Goal: Task Accomplishment & Management: Use online tool/utility

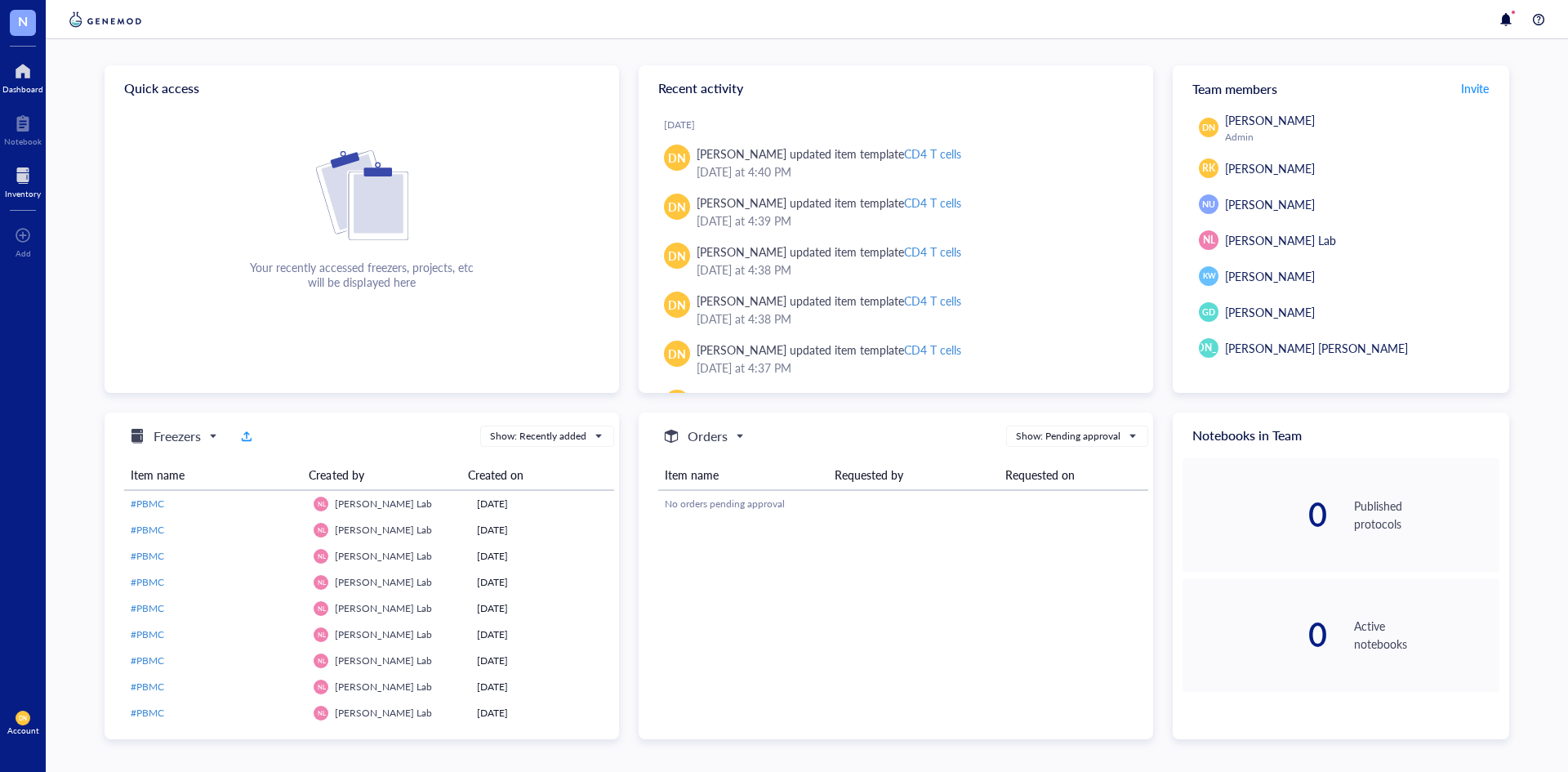
click at [27, 191] on div "Inventory" at bounding box center [23, 194] width 36 height 10
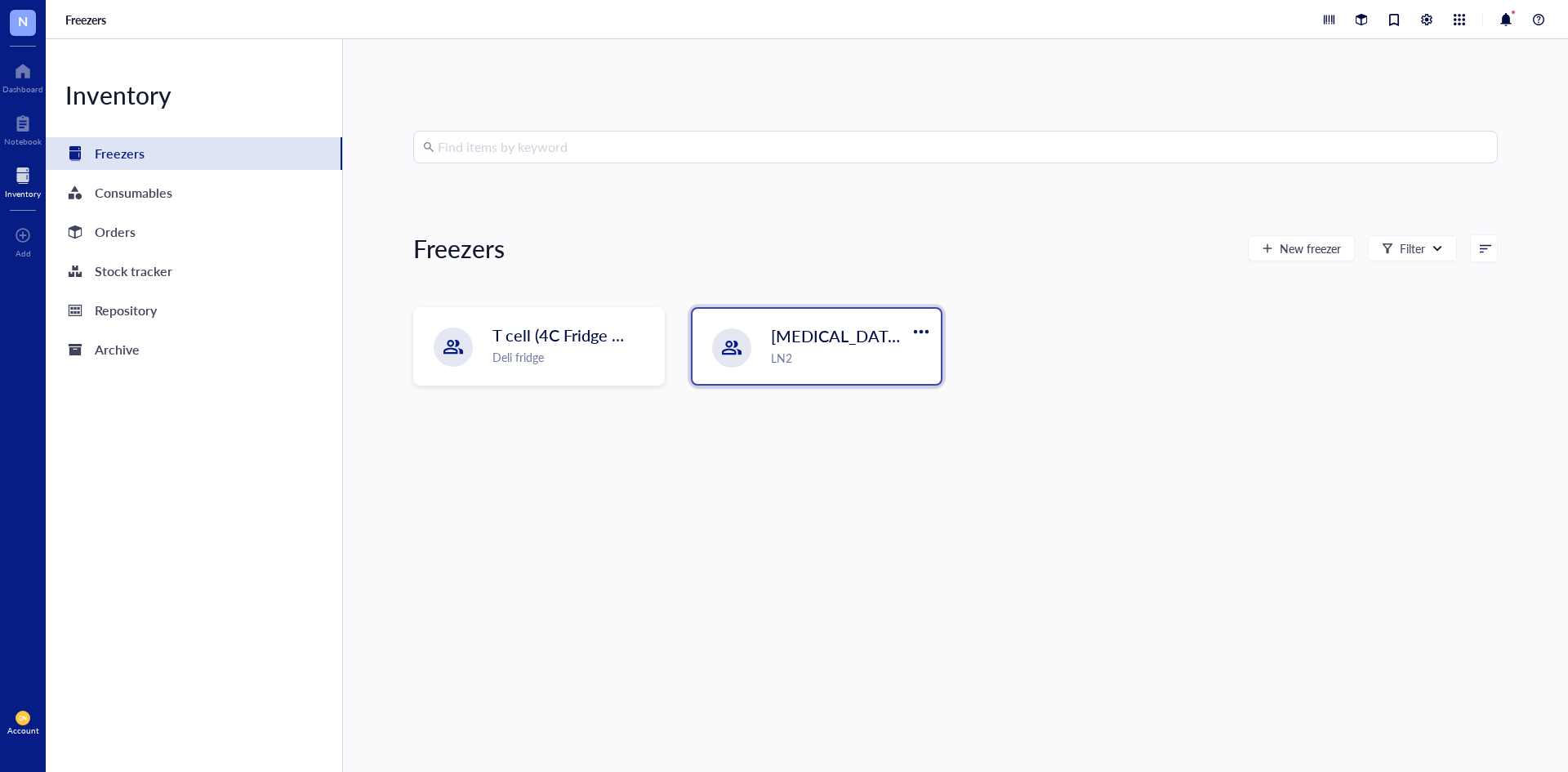
click at [810, 354] on div "LN2" at bounding box center [851, 357] width 160 height 18
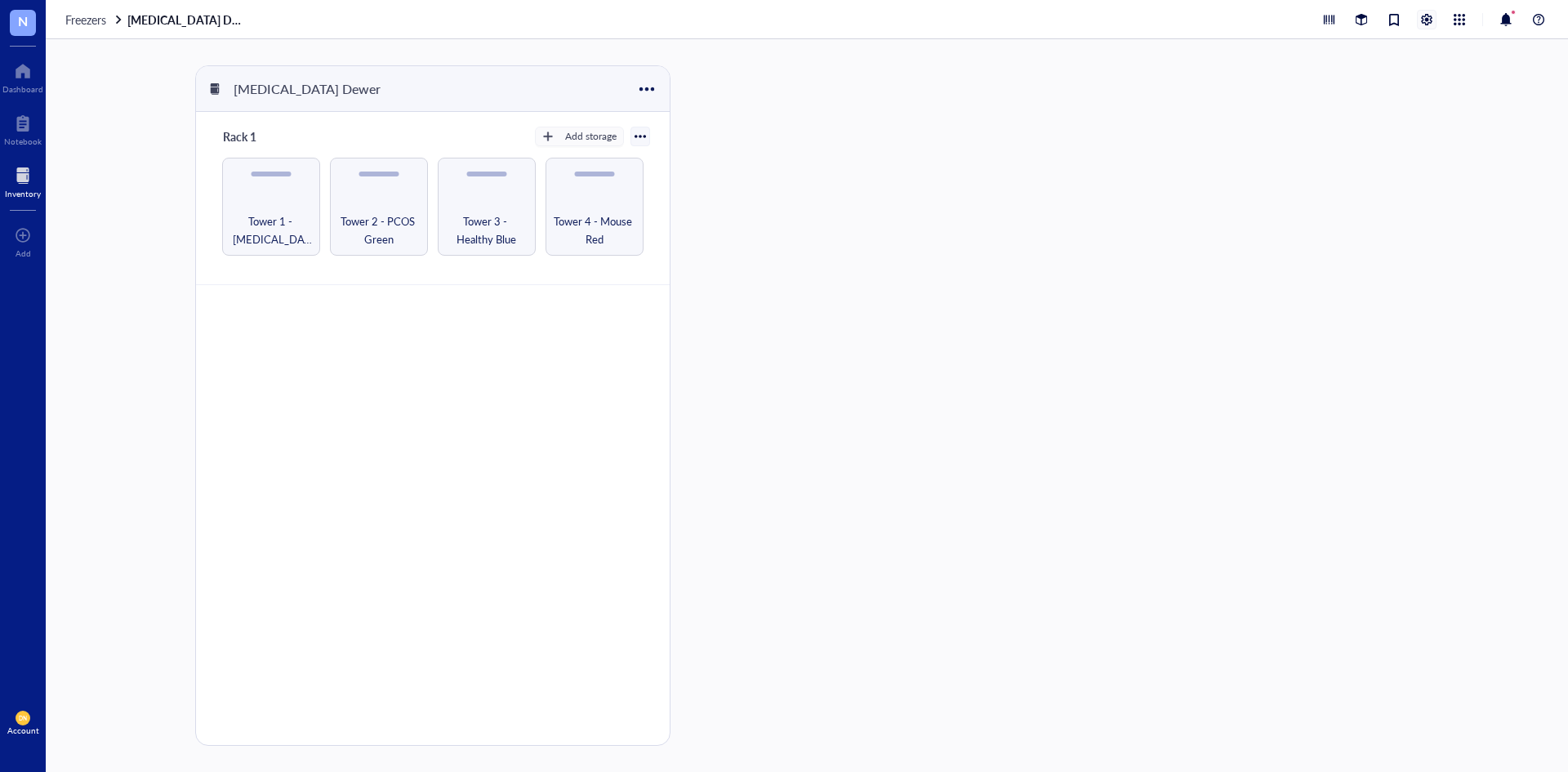
click at [1429, 16] on div at bounding box center [1426, 19] width 18 height 18
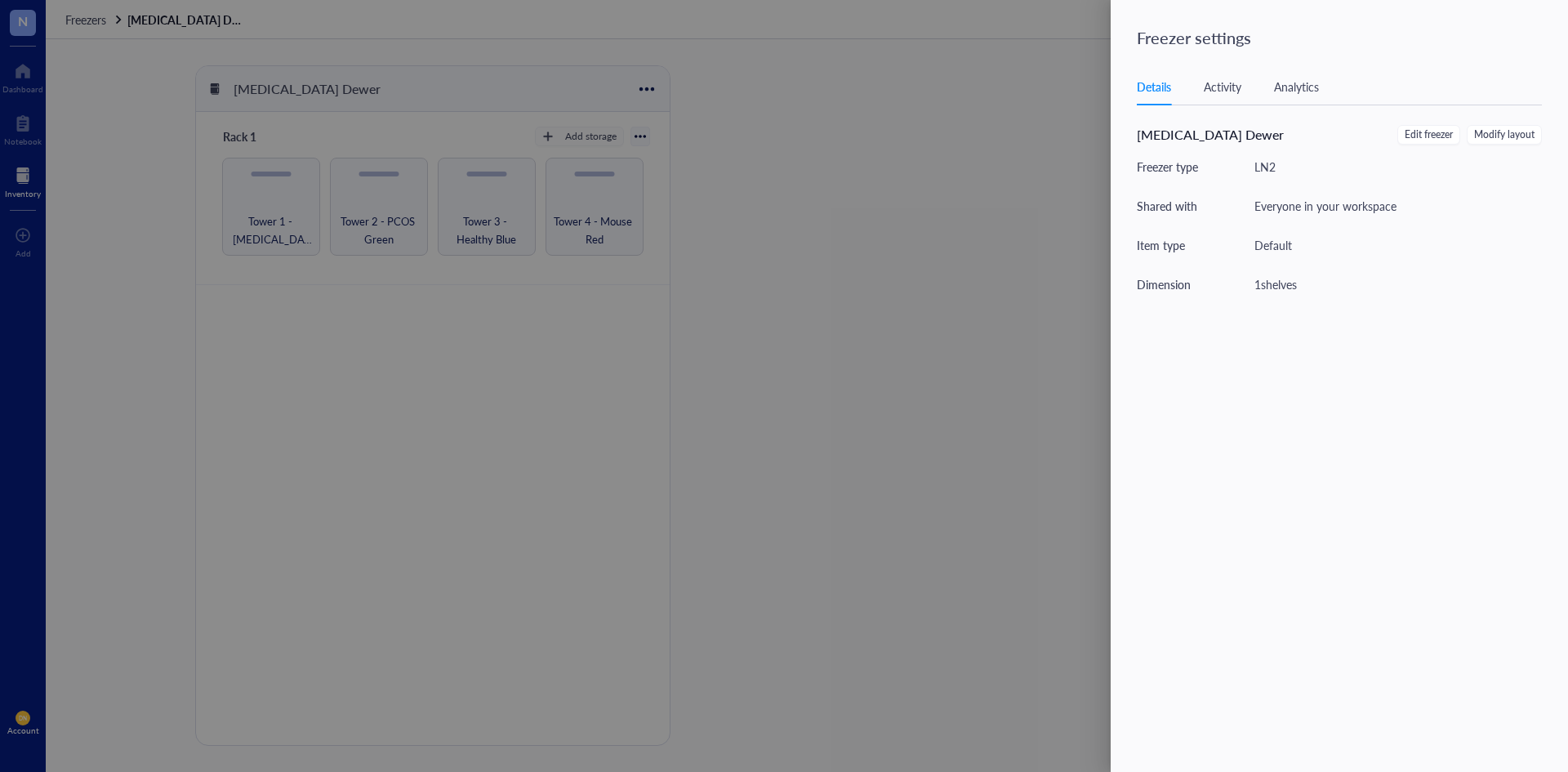
click at [943, 100] on div at bounding box center [784, 386] width 1568 height 772
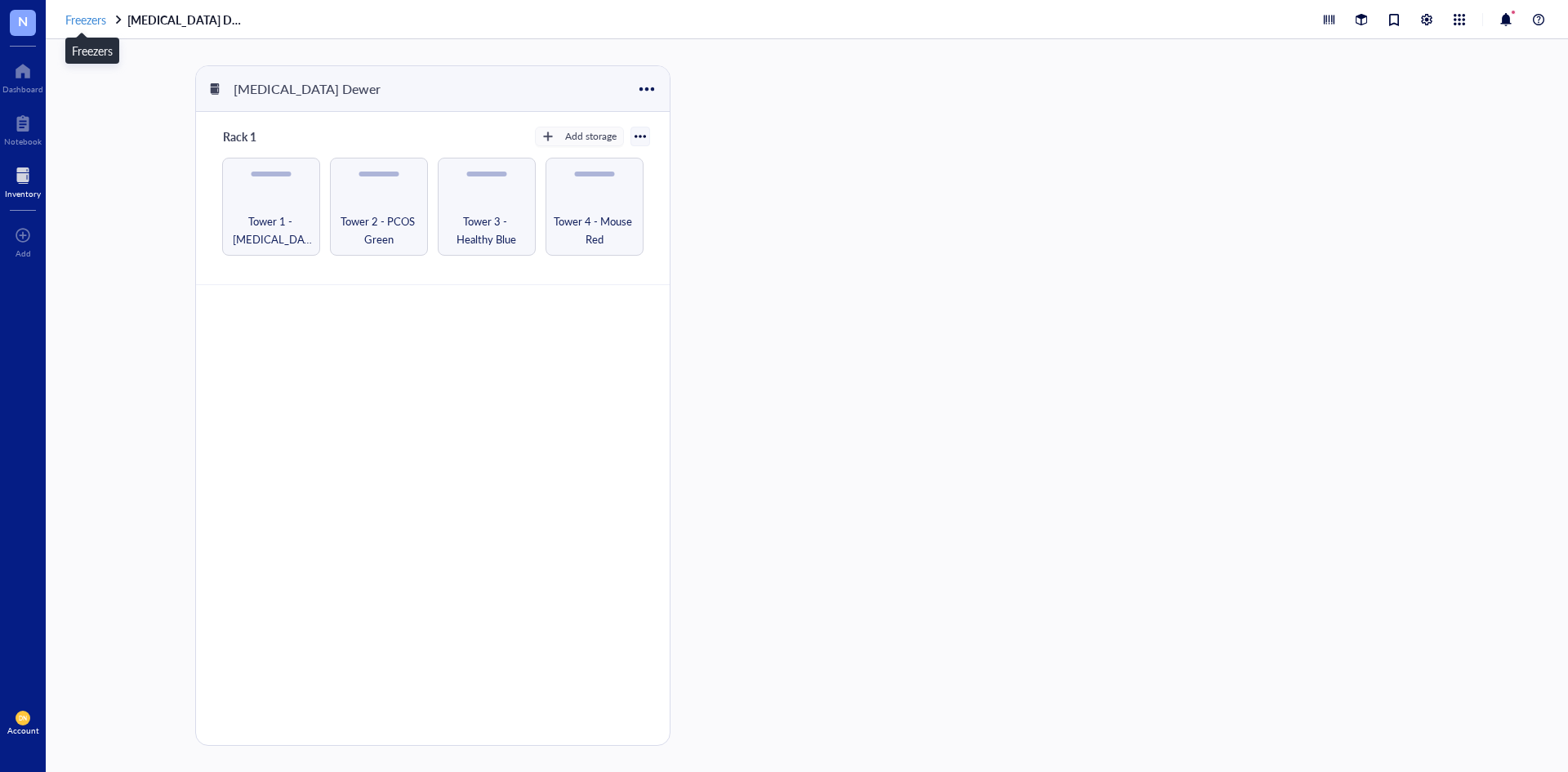
click at [87, 23] on span "Freezers" at bounding box center [85, 19] width 40 height 16
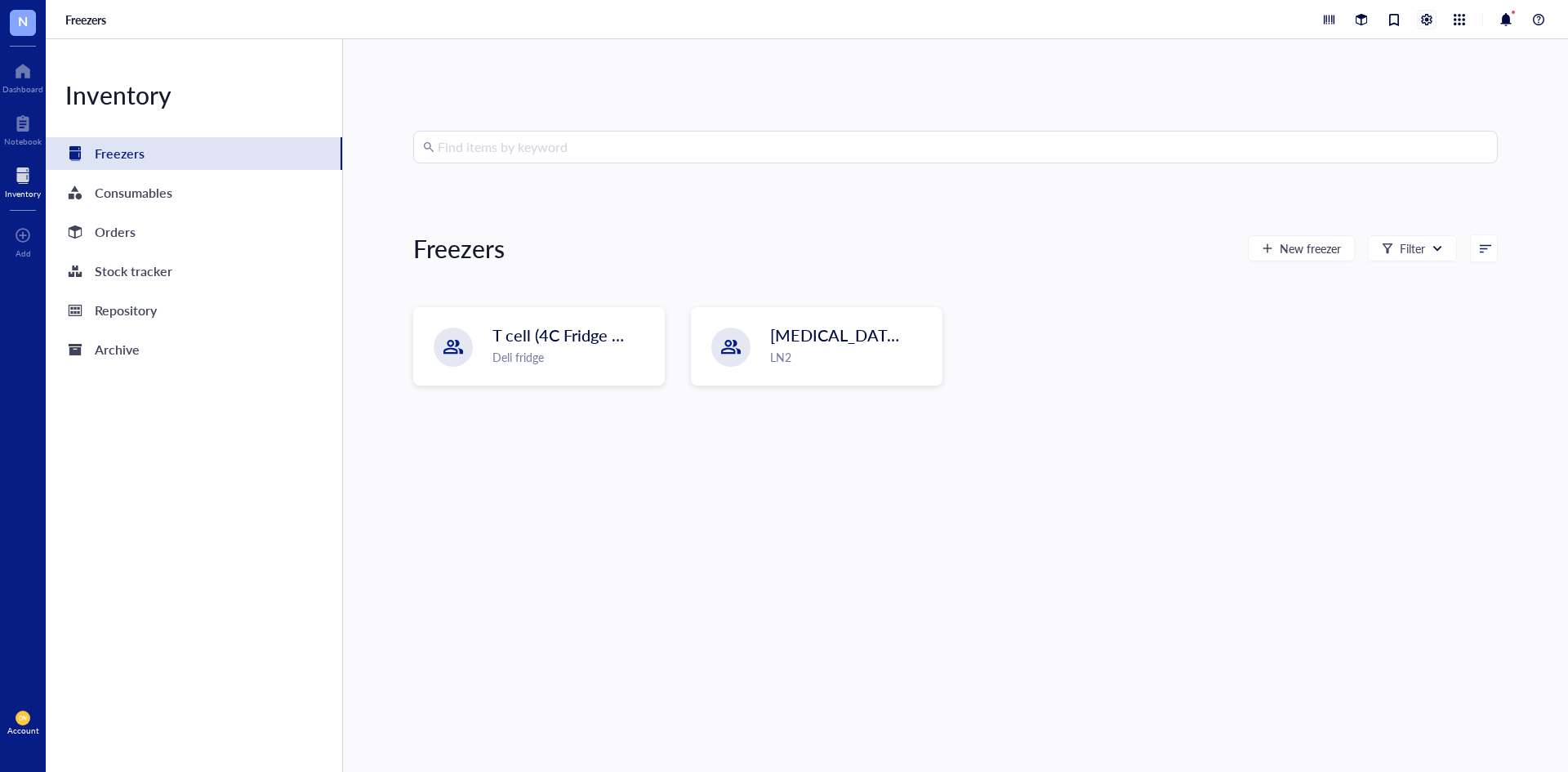
click at [1426, 18] on div at bounding box center [1426, 19] width 18 height 18
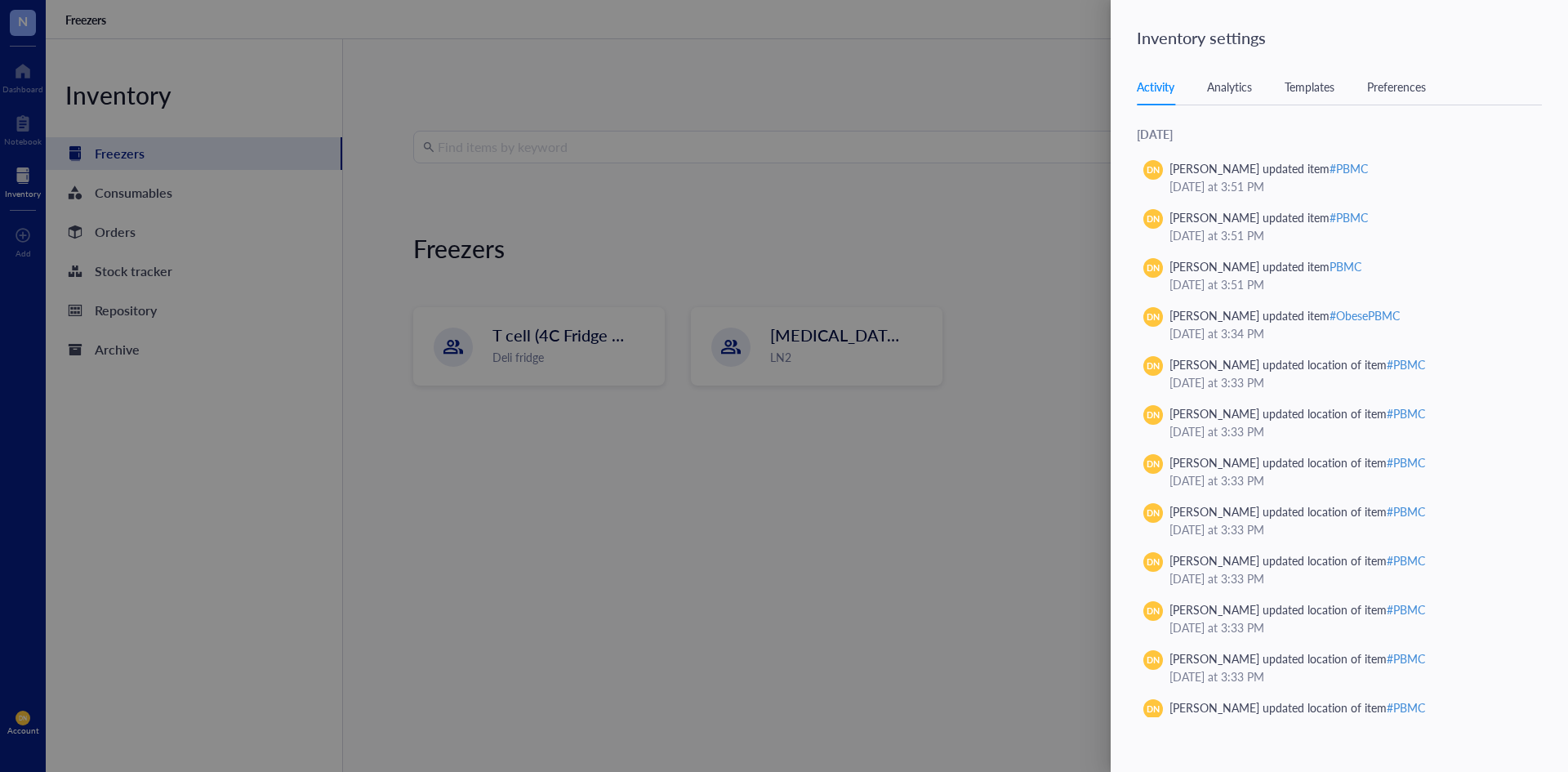
click at [1311, 81] on div "Templates" at bounding box center [1309, 86] width 50 height 18
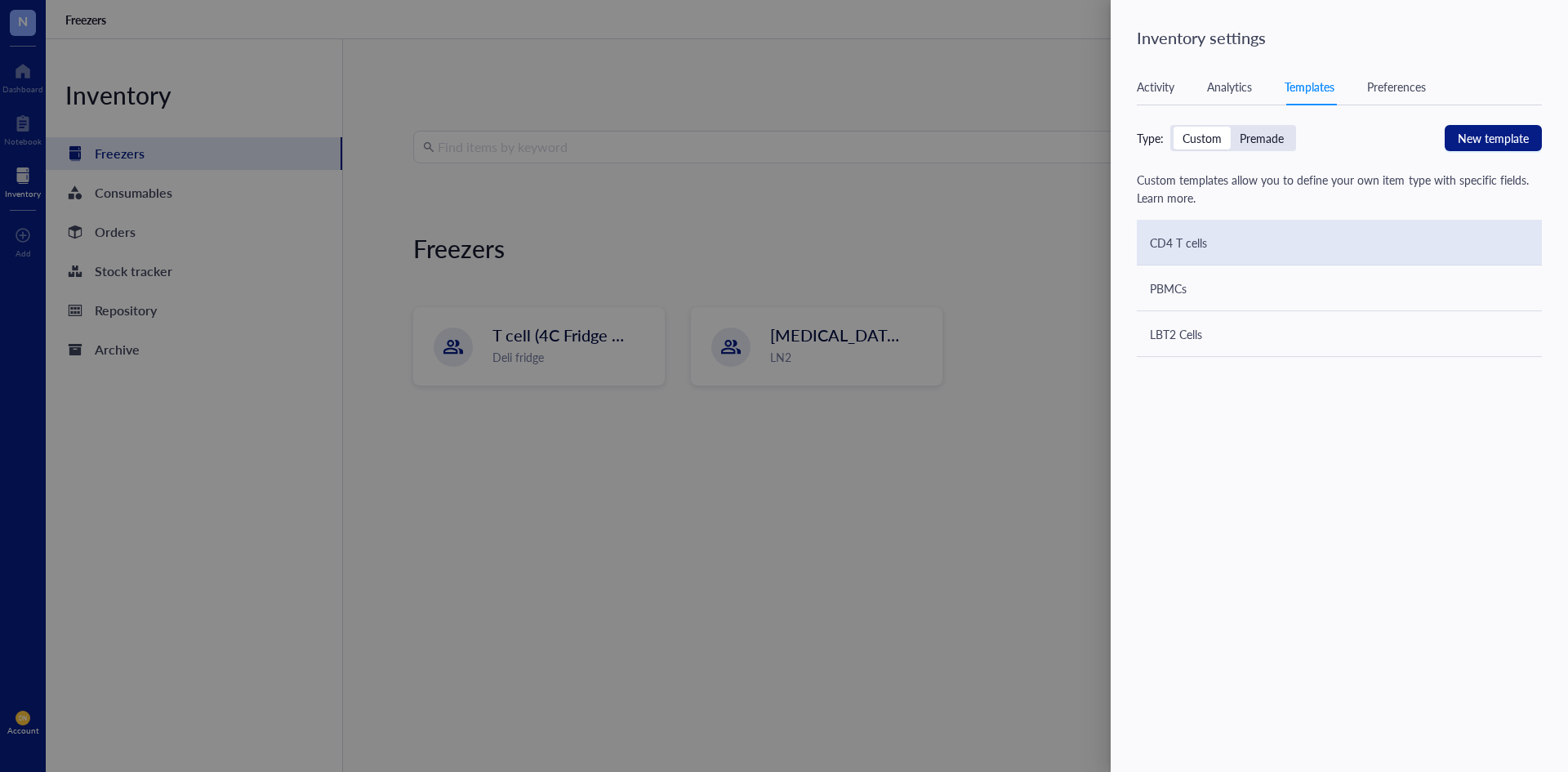
click at [1244, 245] on div "CD4 T cells" at bounding box center [1339, 242] width 405 height 46
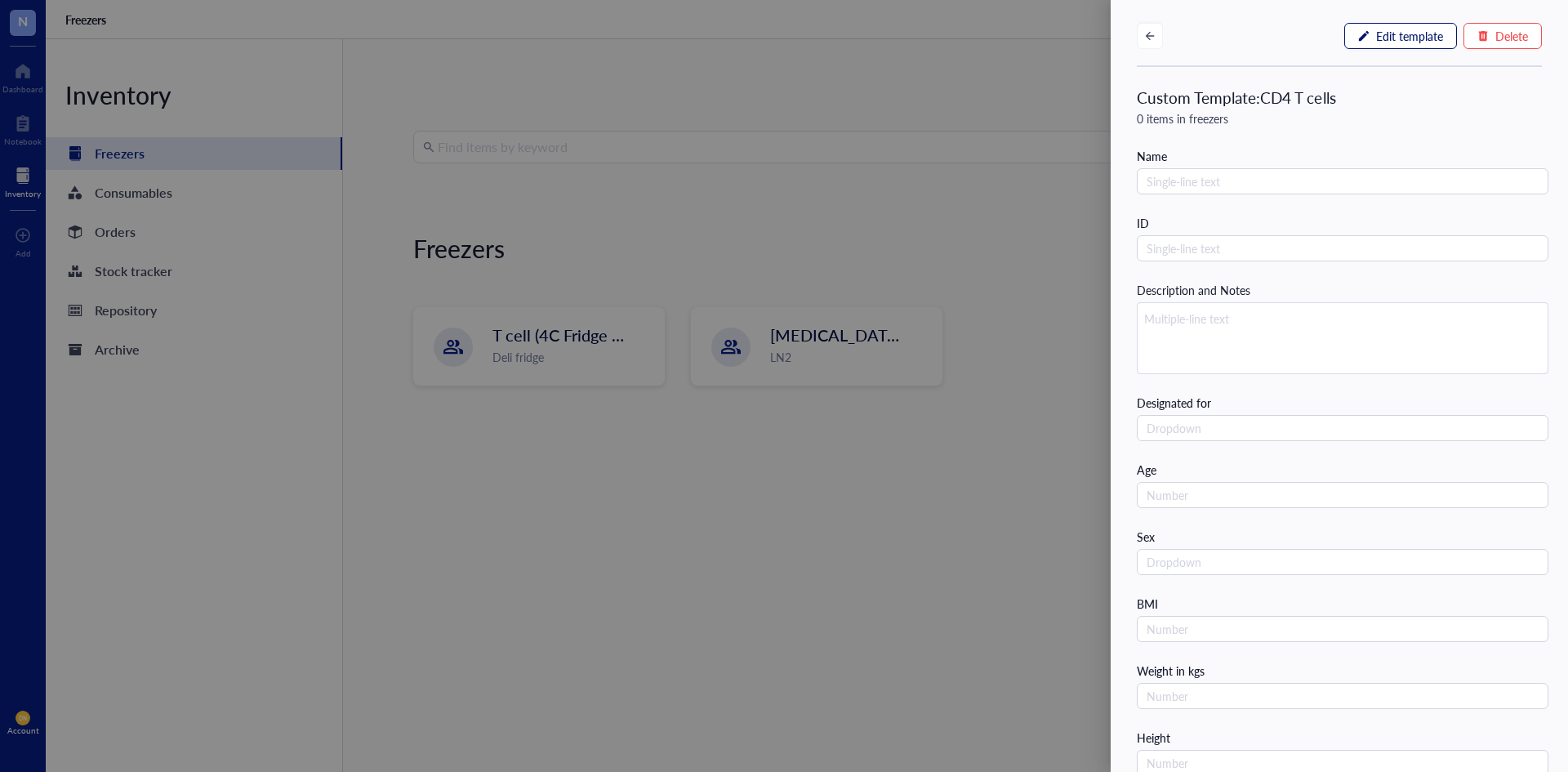
click at [1425, 35] on span "Edit template" at bounding box center [1409, 35] width 67 height 13
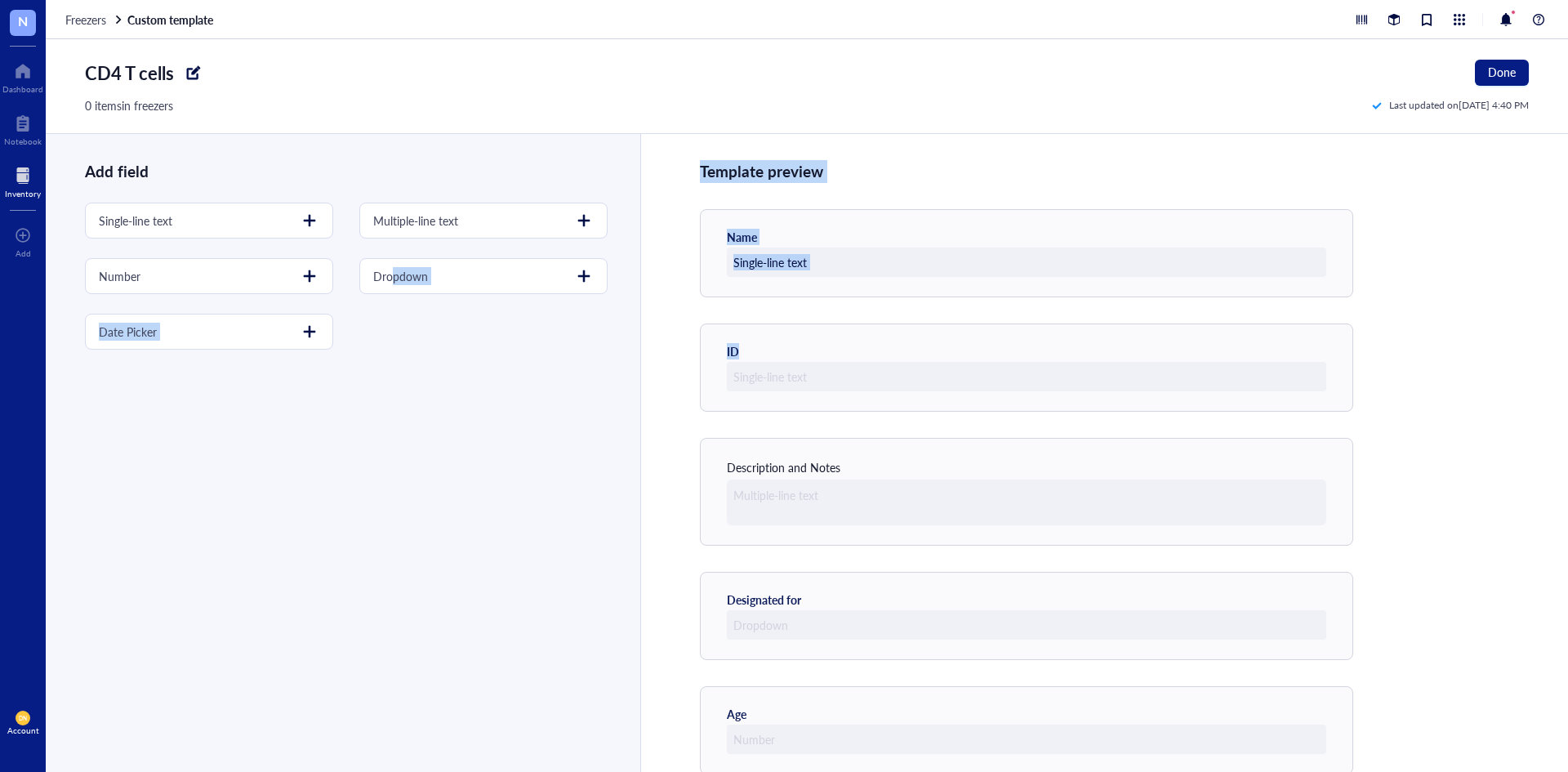
drag, startPoint x: 392, startPoint y: 275, endPoint x: 774, endPoint y: 314, distance: 384.0
click at [774, 314] on div "Add field Single-line text Multiple-line text Number Dropdown Date Picker Templ…" at bounding box center [806, 453] width 1522 height 638
click at [531, 333] on div "Single-line text Multiple-line text Number Dropdown Date Picker" at bounding box center [347, 276] width 523 height 147
drag, startPoint x: 543, startPoint y: 276, endPoint x: 746, endPoint y: 315, distance: 206.7
click at [746, 315] on div "Add field Single-line text Multiple-line text Number Dropdown Date Picker Templ…" at bounding box center [806, 453] width 1522 height 638
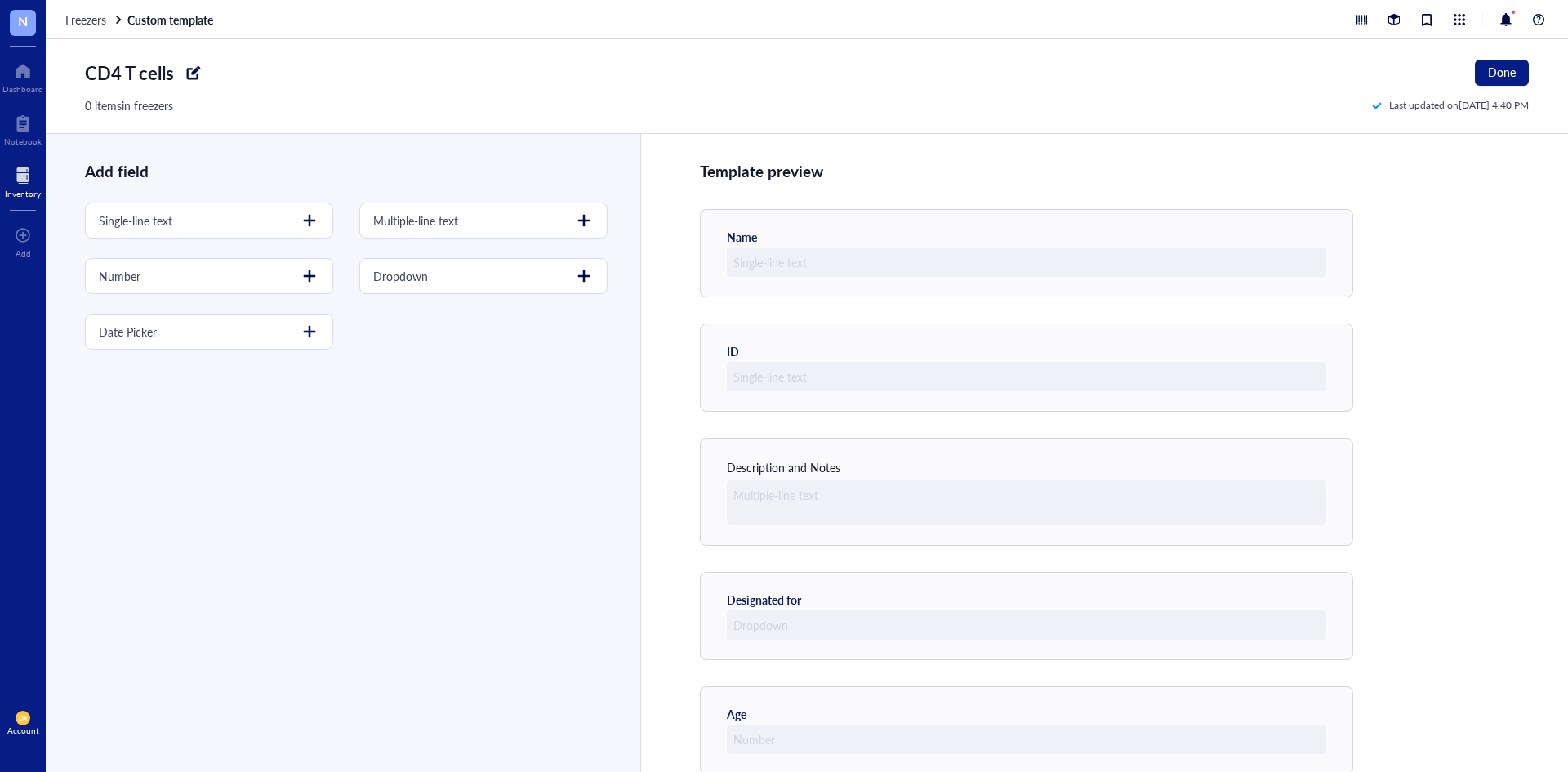
click at [576, 316] on div "Single-line text Multiple-line text Number Dropdown Date Picker" at bounding box center [347, 276] width 523 height 147
drag, startPoint x: 758, startPoint y: 224, endPoint x: 752, endPoint y: 249, distance: 25.7
click at [752, 249] on div "Name" at bounding box center [1026, 253] width 654 height 89
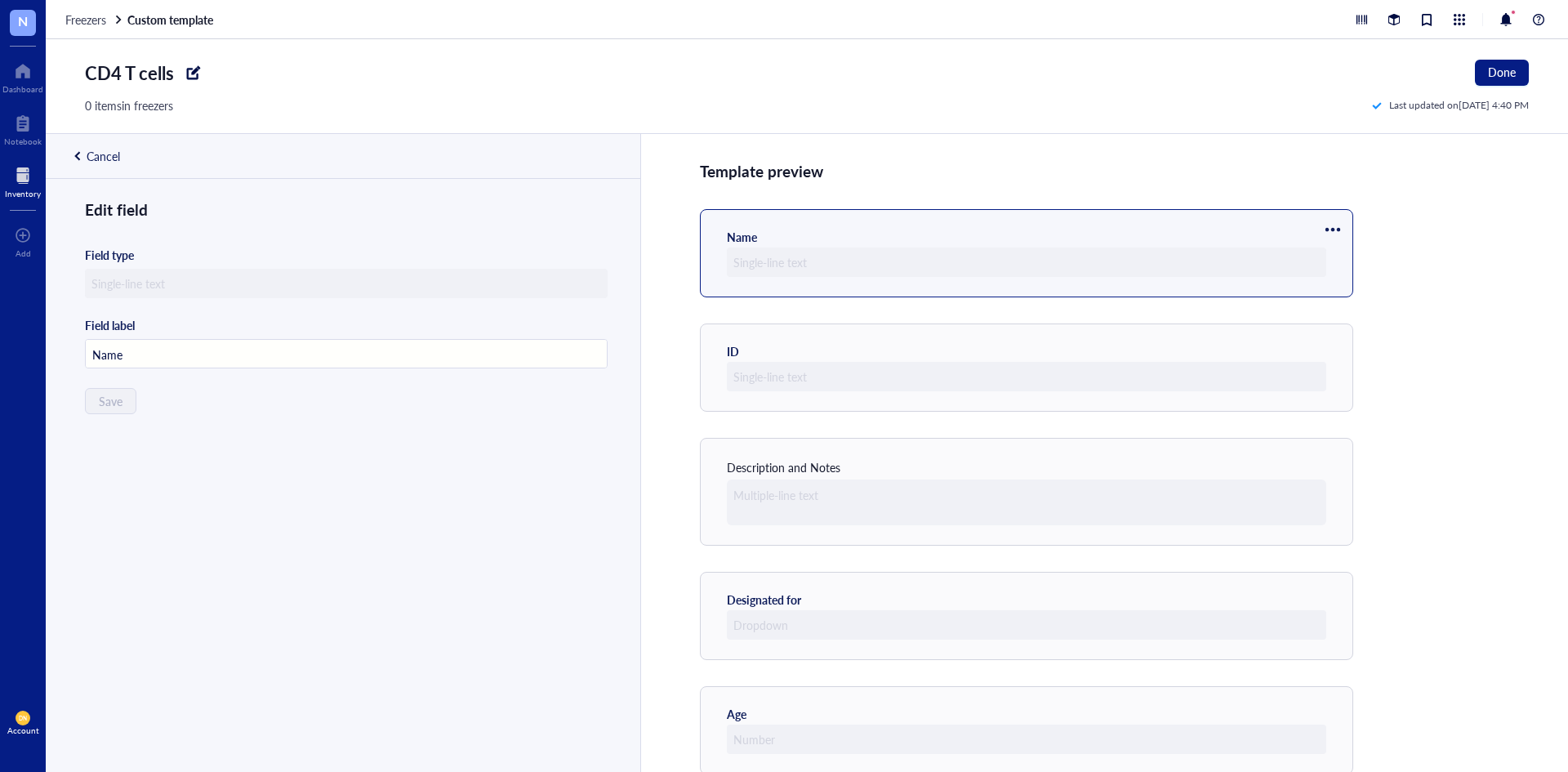
click at [665, 116] on div "CD4 T cells Done 0 items in freezers Last updated on [DATE] 4:40 PM" at bounding box center [807, 85] width 1444 height 94
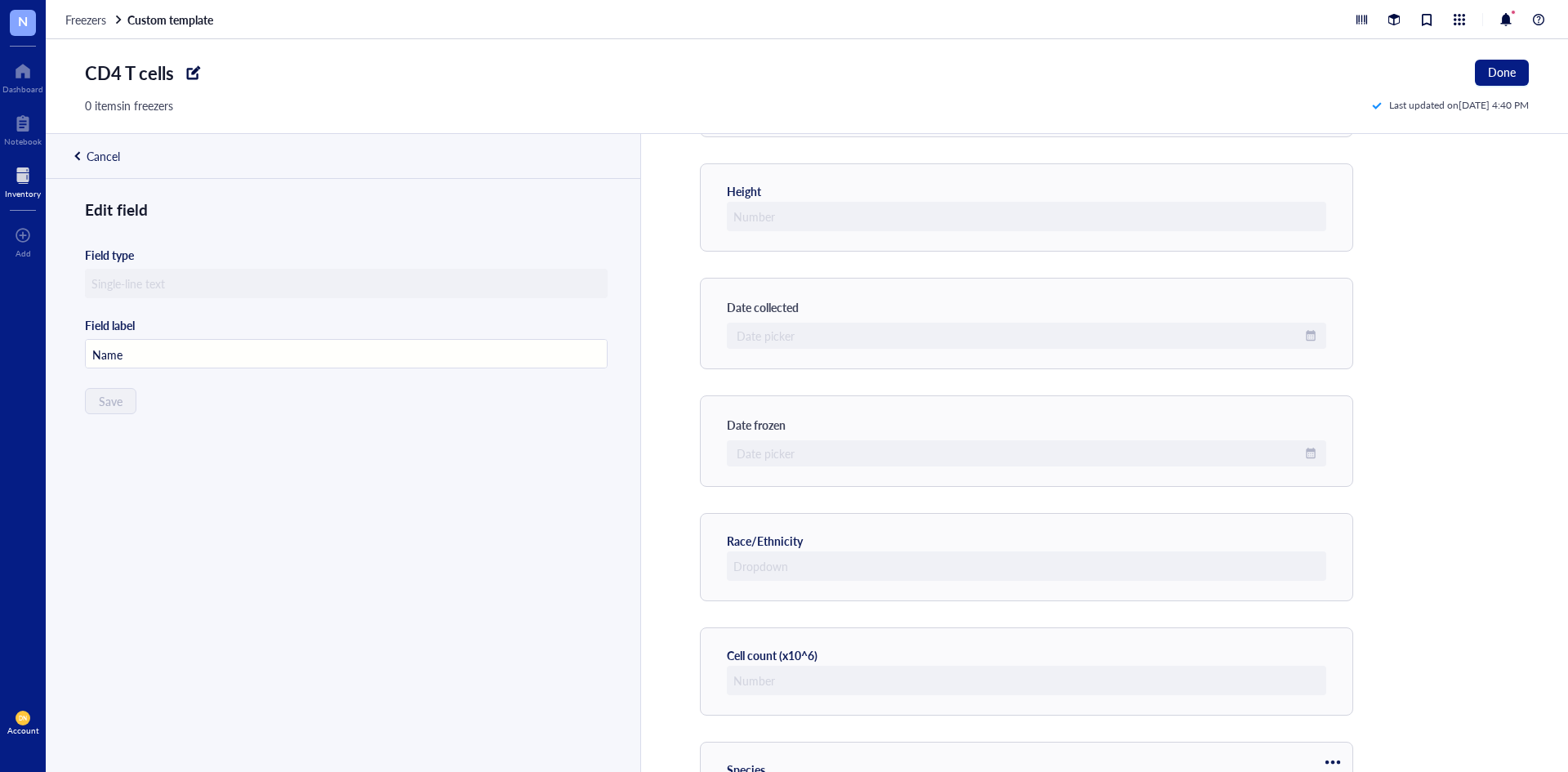
scroll to position [1293, 0]
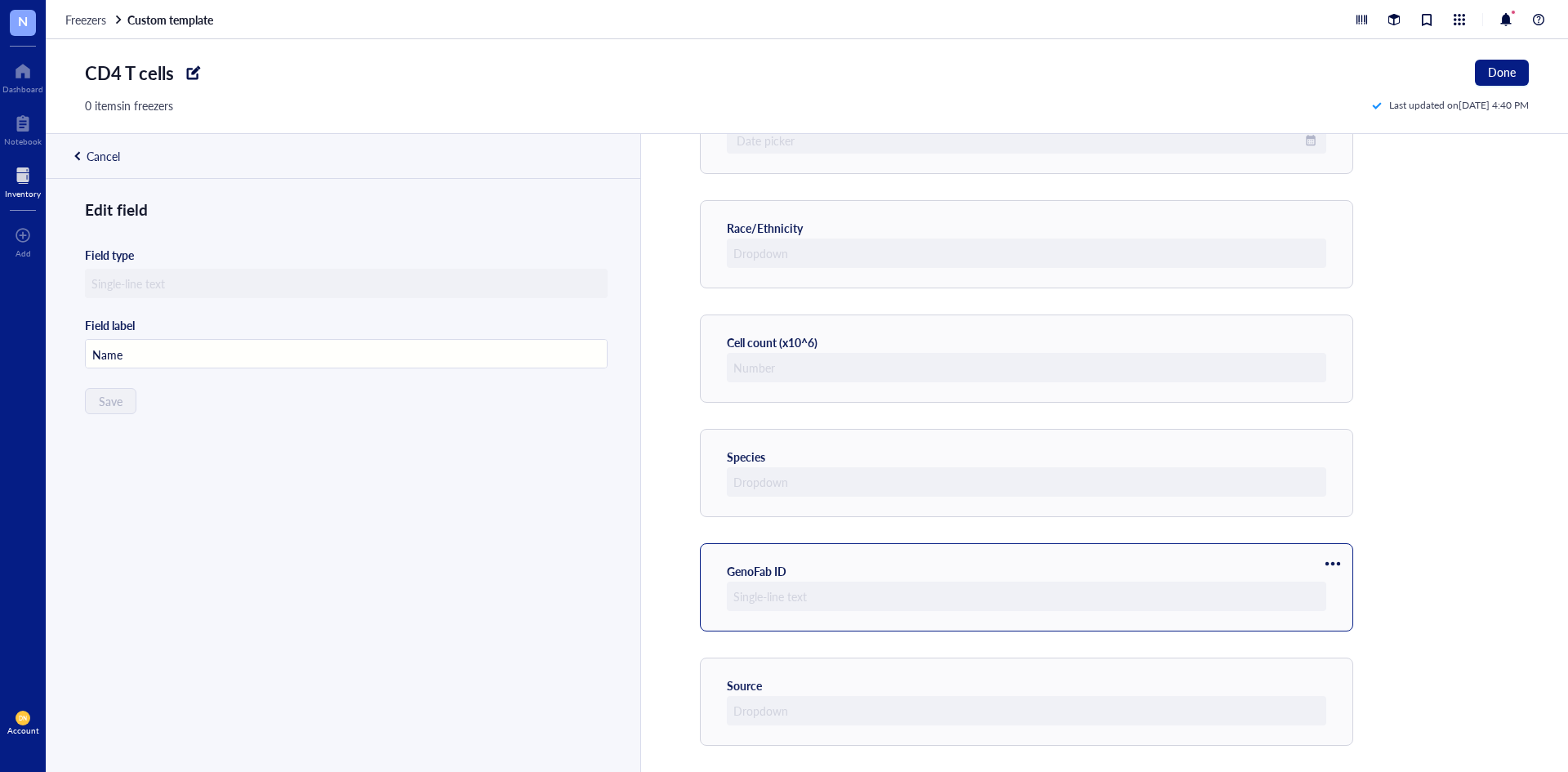
click at [843, 564] on div "GenoFab ID" at bounding box center [1026, 587] width 600 height 47
type input "GenoFab ID"
click at [1329, 563] on div at bounding box center [1333, 564] width 26 height 26
click at [466, 494] on div "Edit field Field type Field label GenoFab ID Save" at bounding box center [341, 504] width 591 height 612
click at [116, 154] on div "Cancel" at bounding box center [104, 155] width 34 height 14
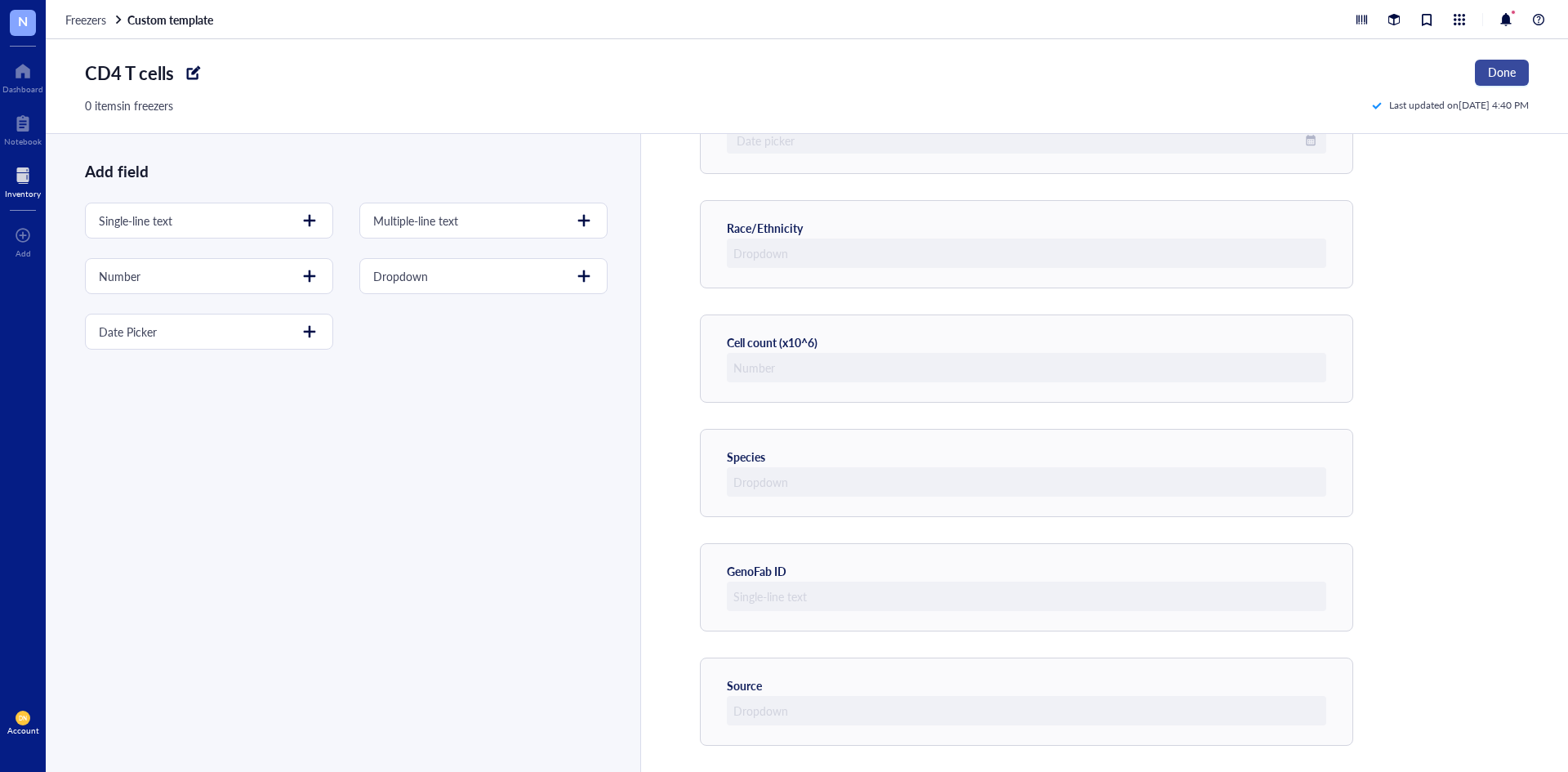
click at [1521, 65] on button "Done" at bounding box center [1502, 73] width 54 height 26
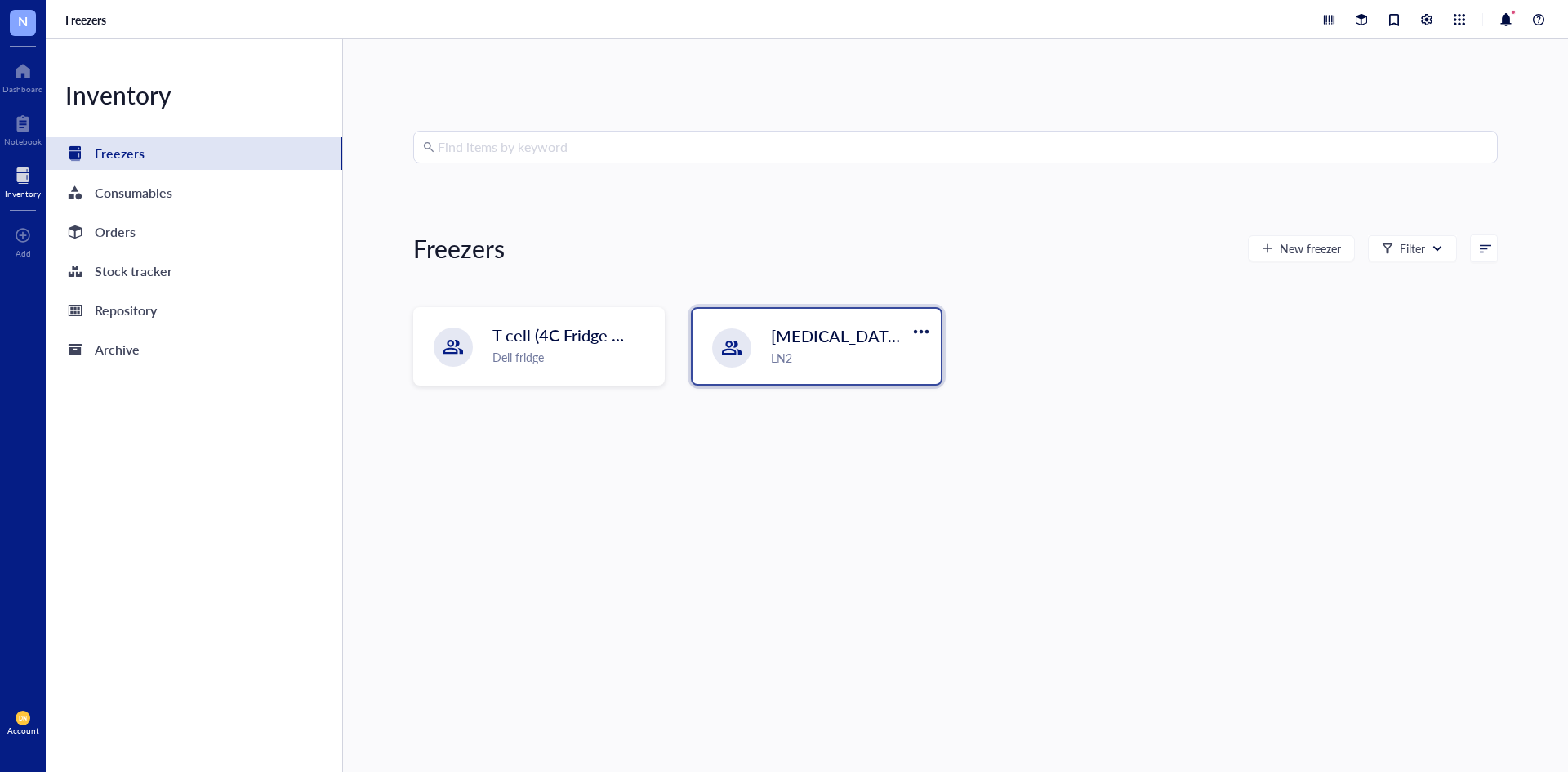
click at [844, 319] on div "[MEDICAL_DATA] Dewer LN2" at bounding box center [816, 346] width 248 height 75
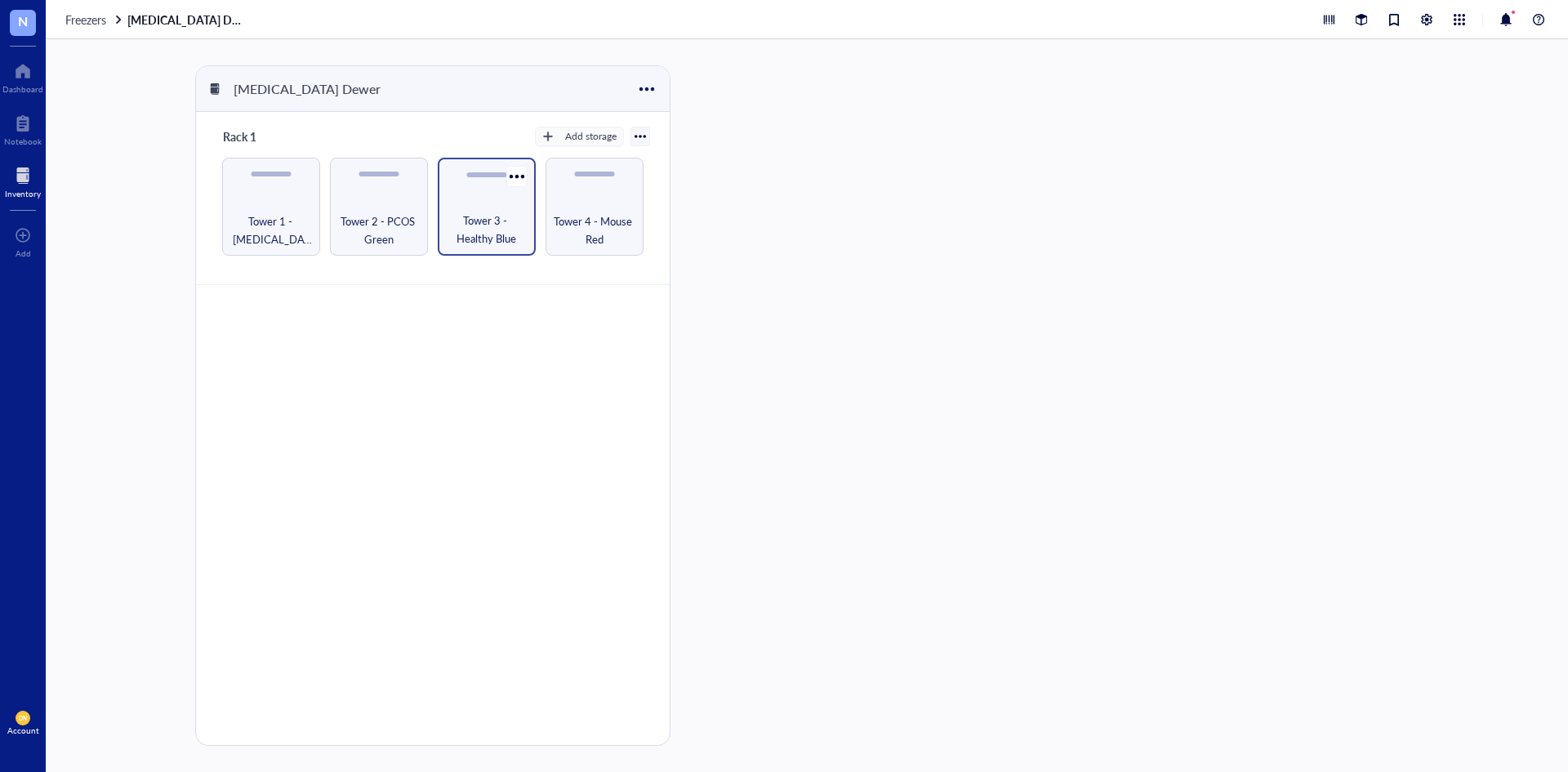
click at [515, 219] on span "Tower 3 - Healthy Blue" at bounding box center [487, 229] width 82 height 36
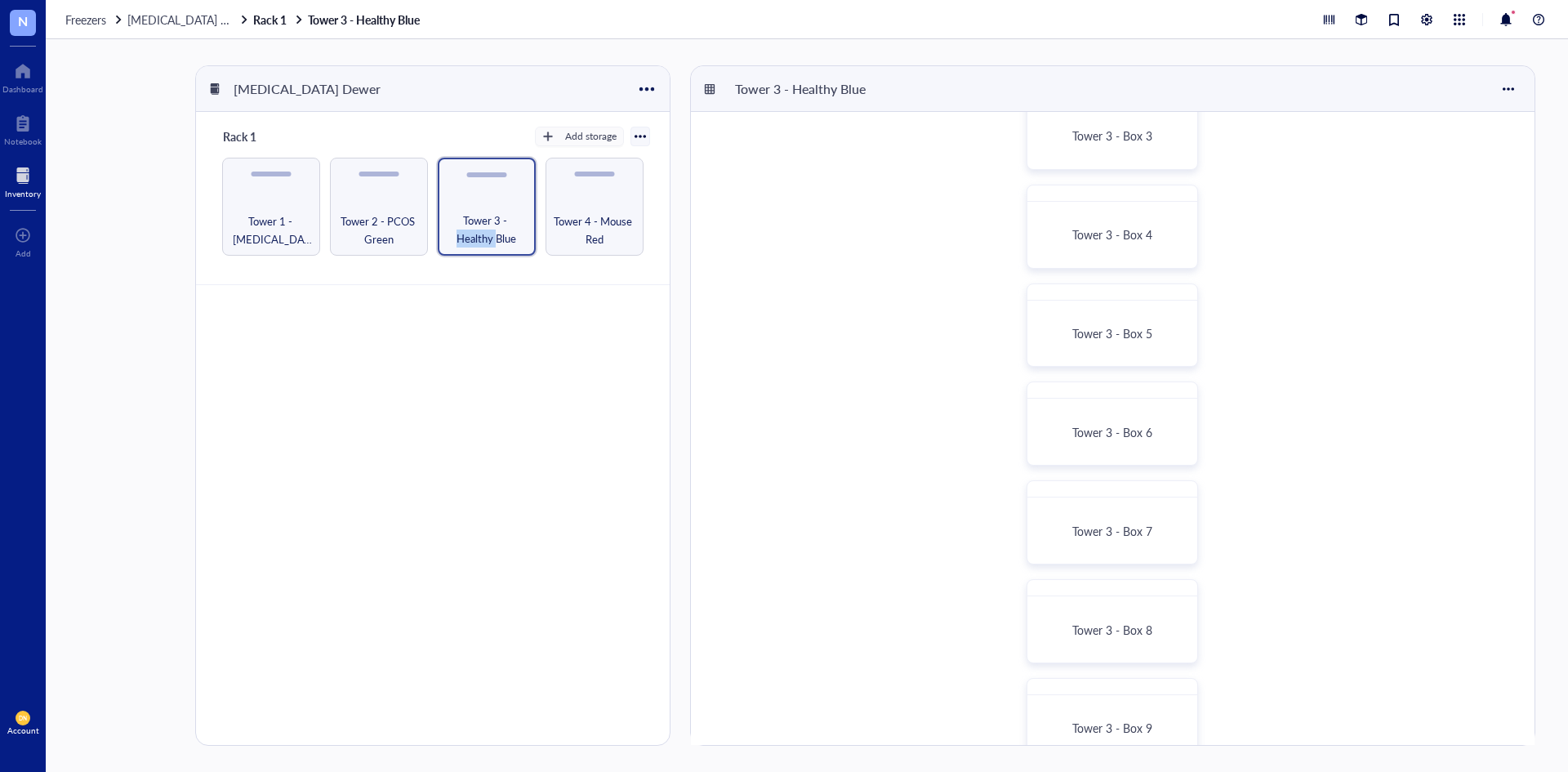
scroll to position [245, 0]
click at [1106, 527] on span "Tower 3 - Box 7" at bounding box center [1112, 530] width 80 height 16
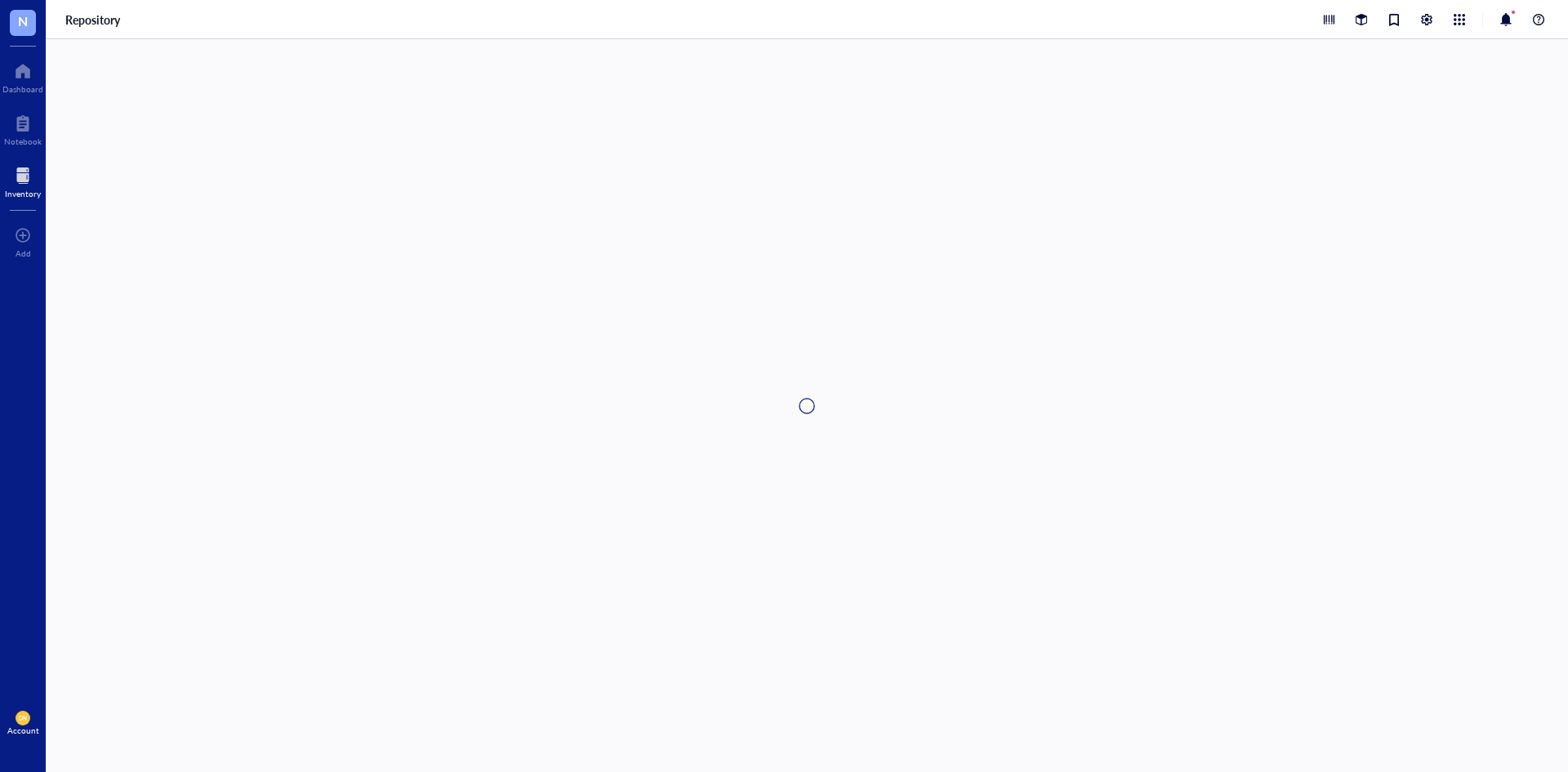
type textarea "Keep everyone on the same page…"
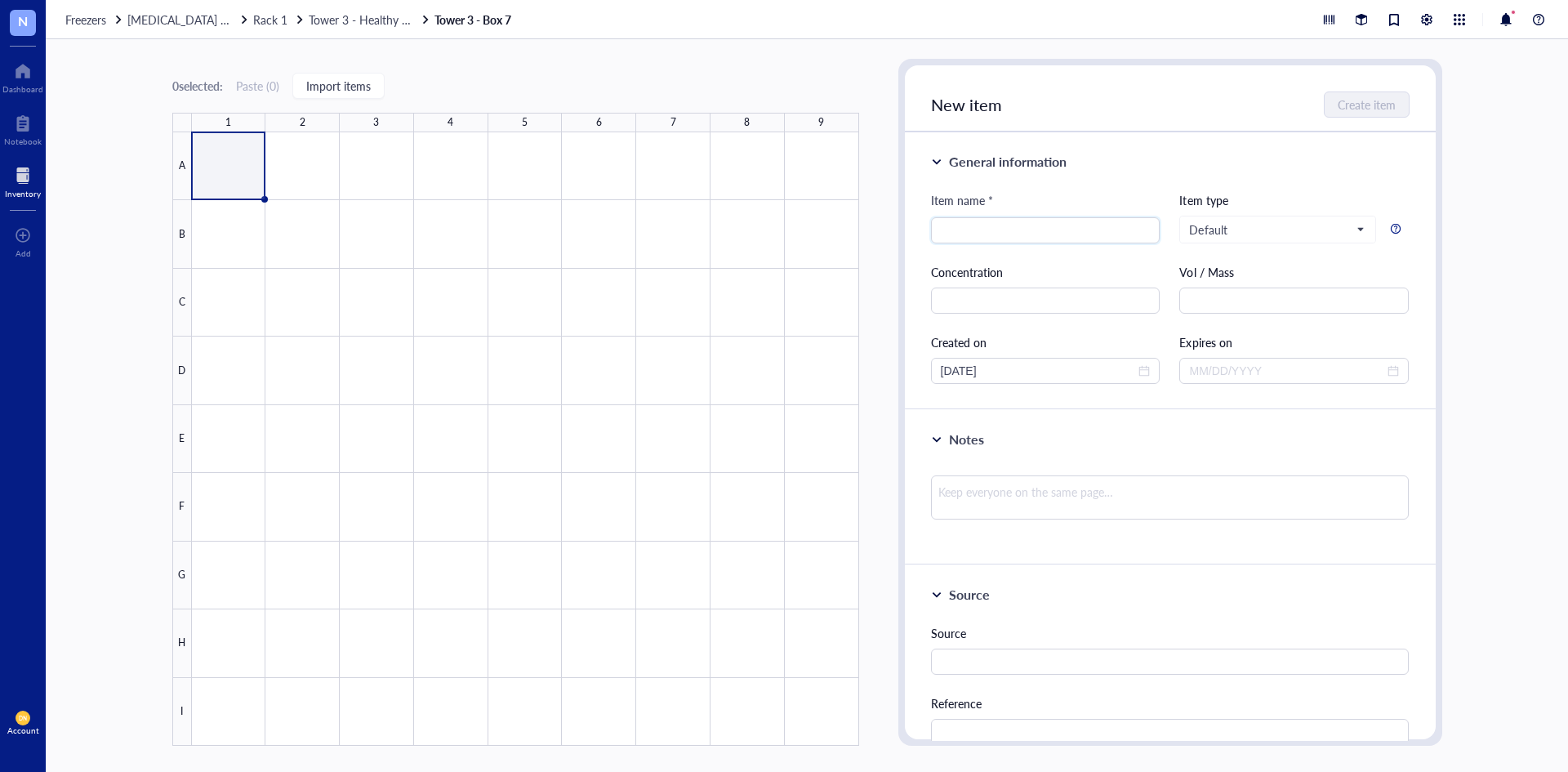
click at [878, 76] on div "0 selected: Paste ( 0 ) Import items 1 2 3 4 5 6 7 8 9 A B C D E F G H I Tower …" at bounding box center [806, 405] width 1522 height 732
